Goal: Transaction & Acquisition: Book appointment/travel/reservation

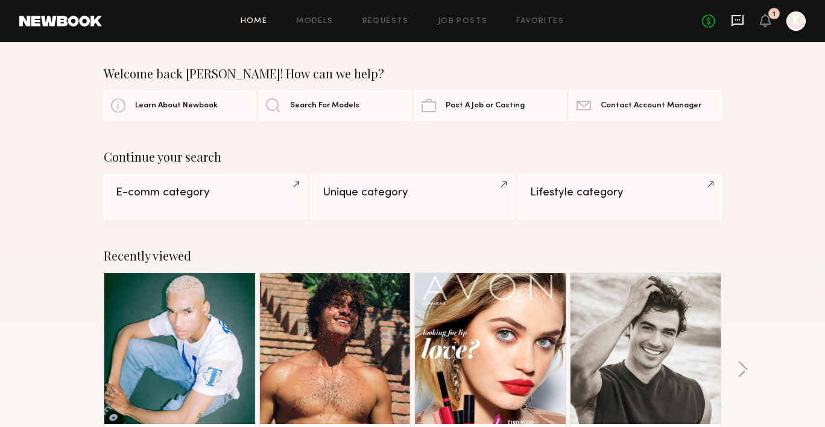
click at [742, 15] on icon at bounding box center [738, 20] width 12 height 11
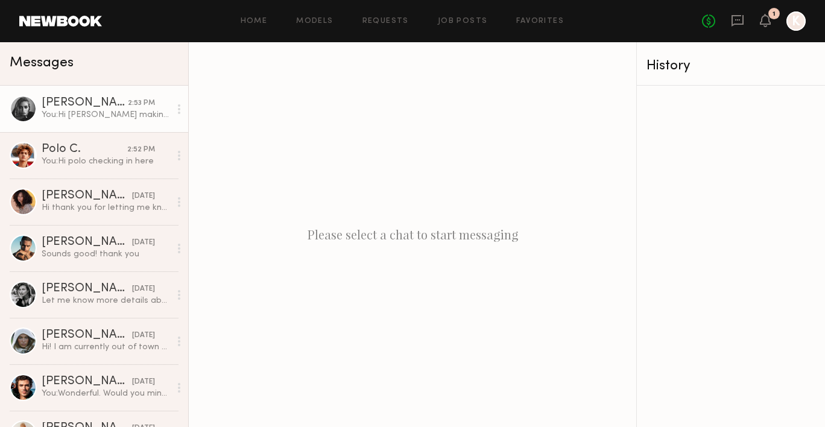
click at [133, 104] on div "2:53 PM" at bounding box center [141, 103] width 27 height 11
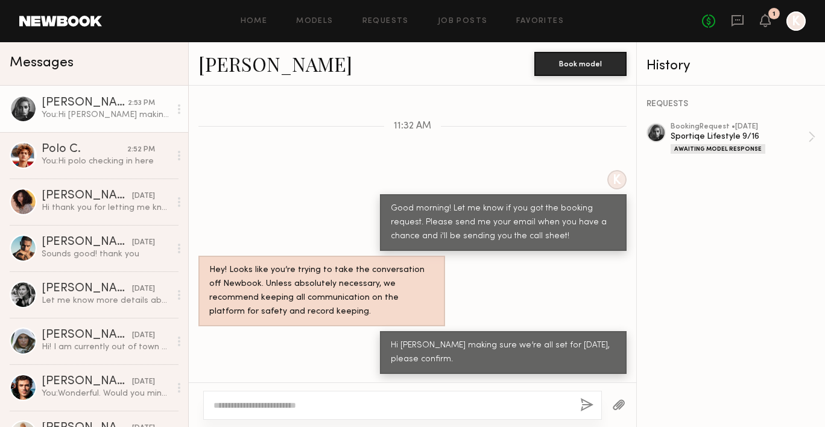
scroll to position [930, 0]
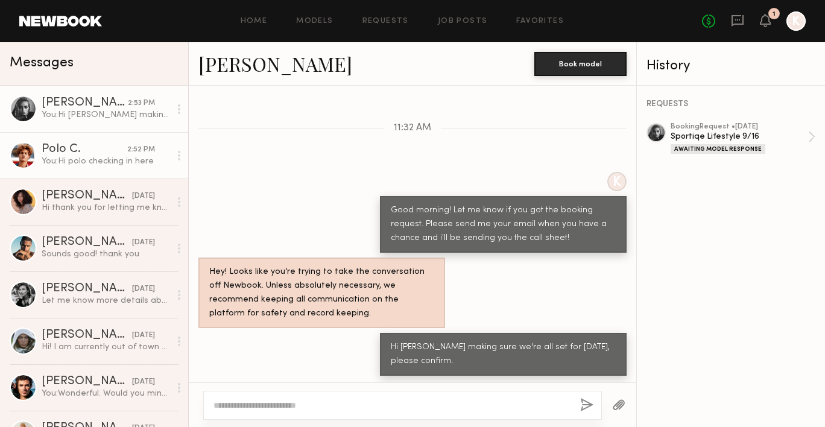
click at [130, 162] on div "You: Hi polo checking in here" at bounding box center [106, 161] width 129 height 11
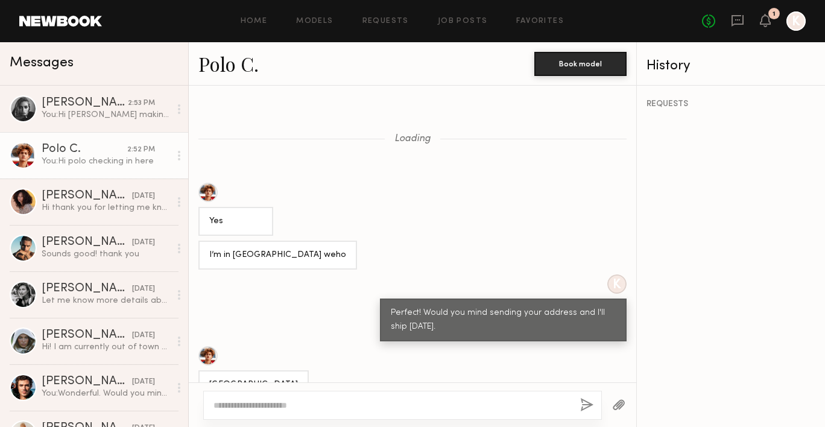
scroll to position [837, 0]
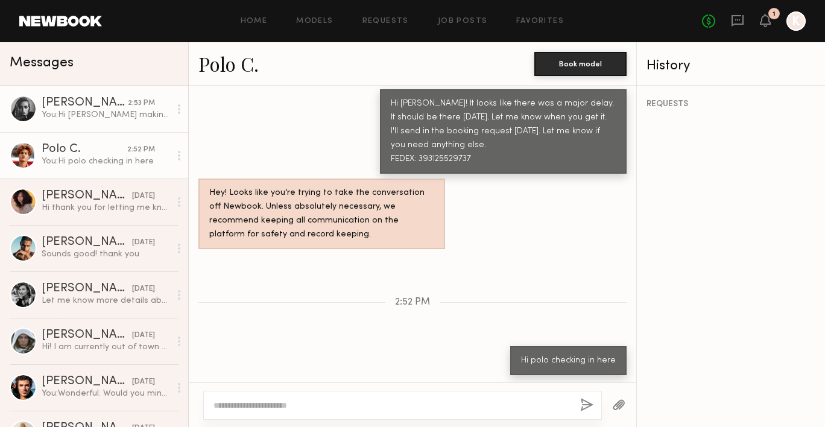
click at [101, 122] on link "[PERSON_NAME] 2:53 PM You: Hi [PERSON_NAME] making sure we’re all set for [DATE…" at bounding box center [94, 109] width 188 height 46
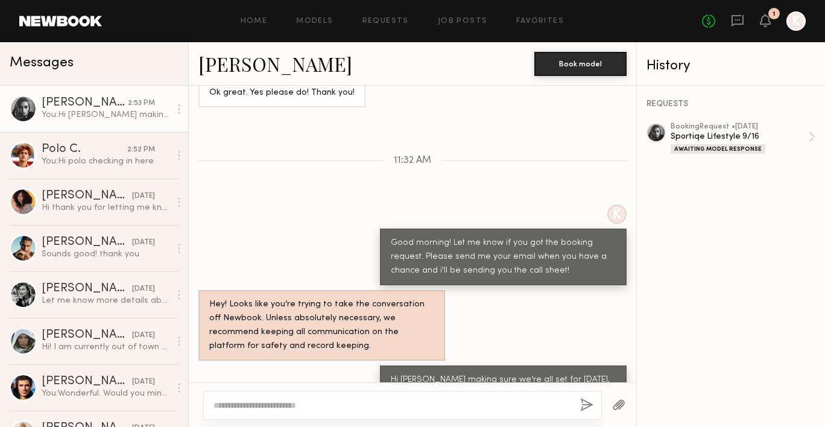
scroll to position [930, 0]
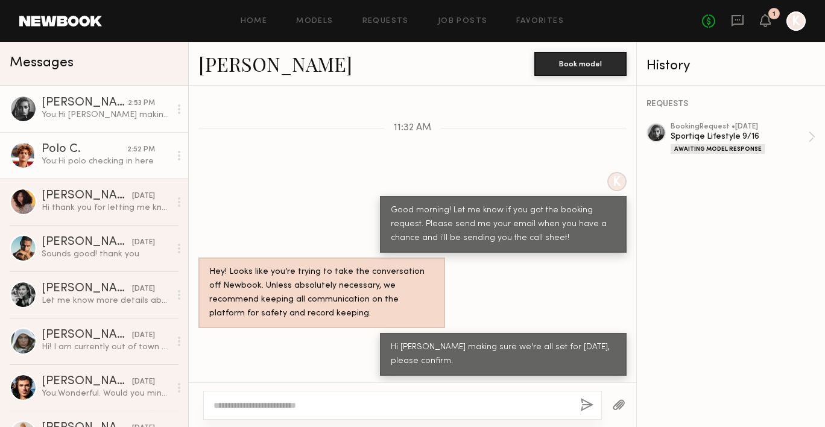
click at [103, 150] on div "Polo C." at bounding box center [85, 150] width 86 height 12
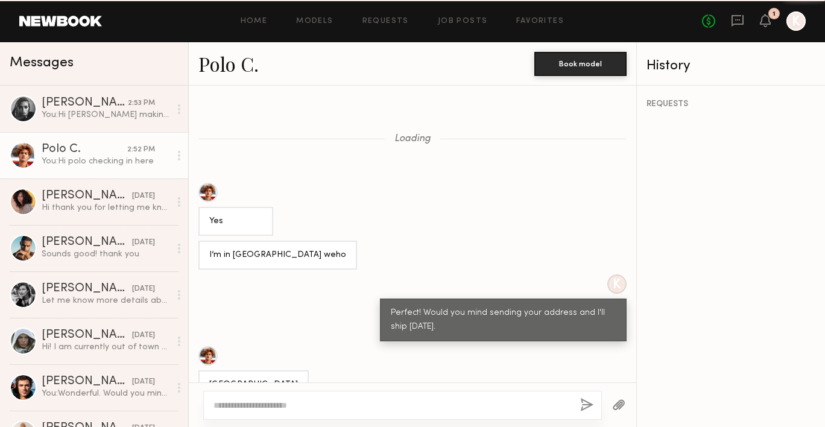
scroll to position [837, 0]
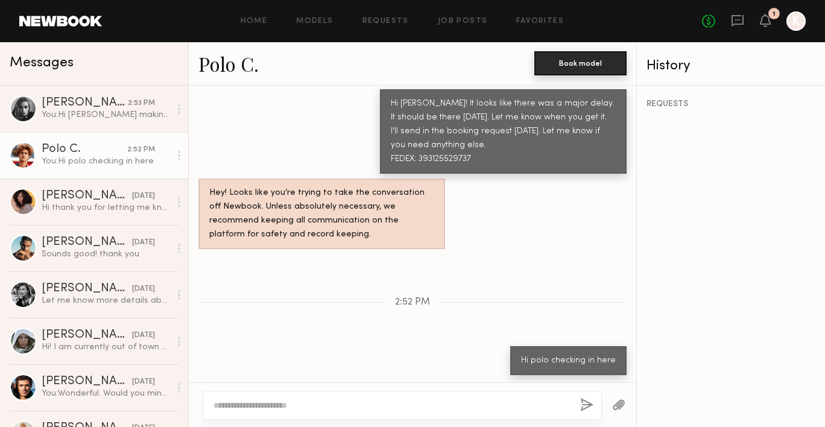
click at [599, 66] on button "Book model" at bounding box center [581, 63] width 92 height 24
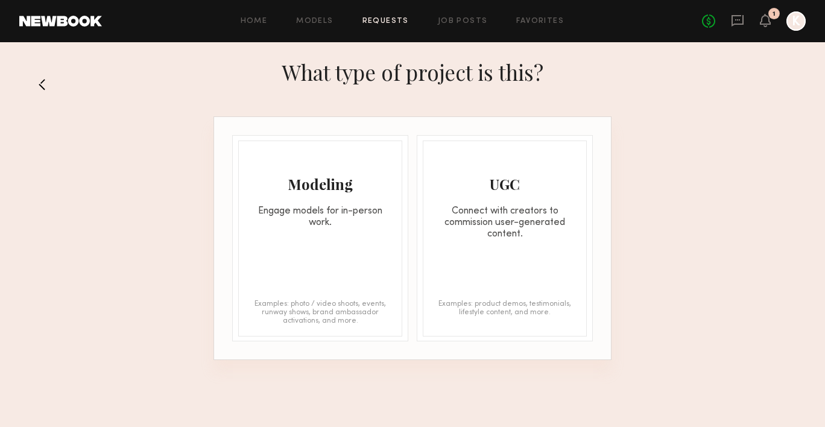
click at [364, 191] on div "Modeling" at bounding box center [320, 183] width 163 height 19
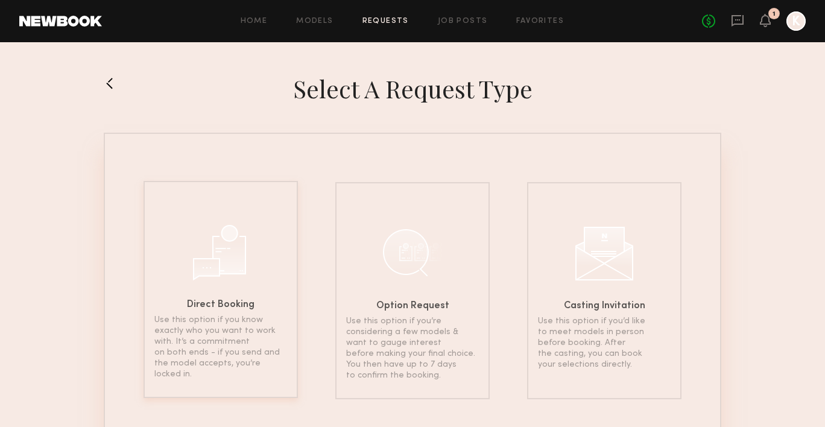
click at [226, 250] on div at bounding box center [221, 251] width 60 height 60
